Goal: Task Accomplishment & Management: Use online tool/utility

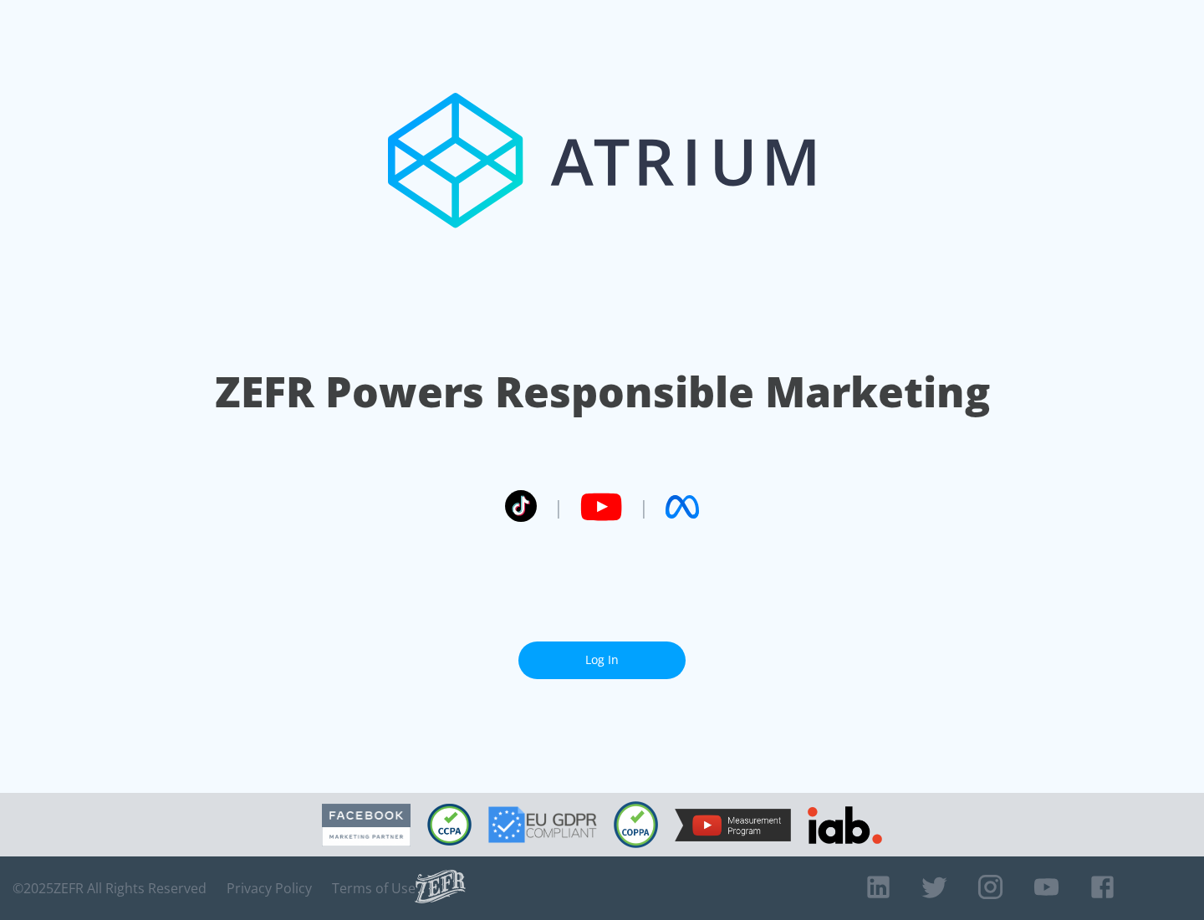
click at [602, 660] on link "Log In" at bounding box center [602, 661] width 167 height 38
